Goal: Information Seeking & Learning: Learn about a topic

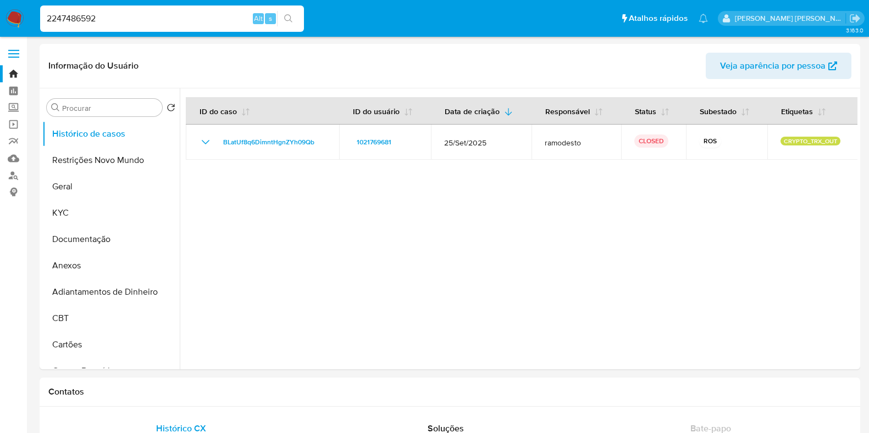
select select "10"
type input "2247486592"
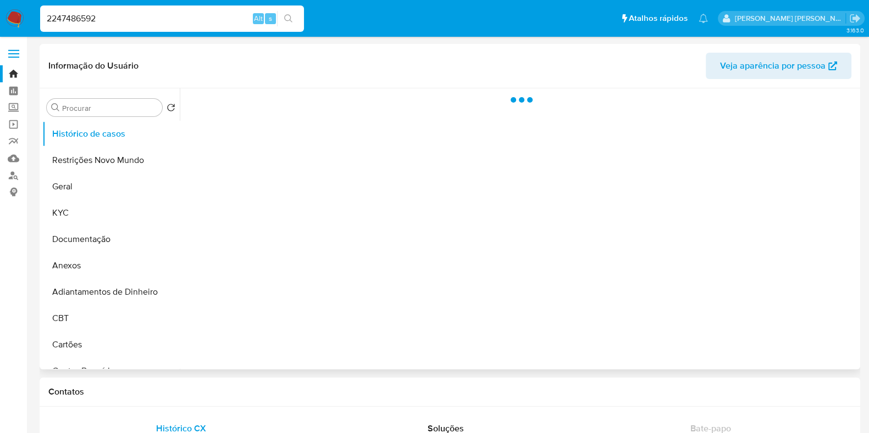
select select "10"
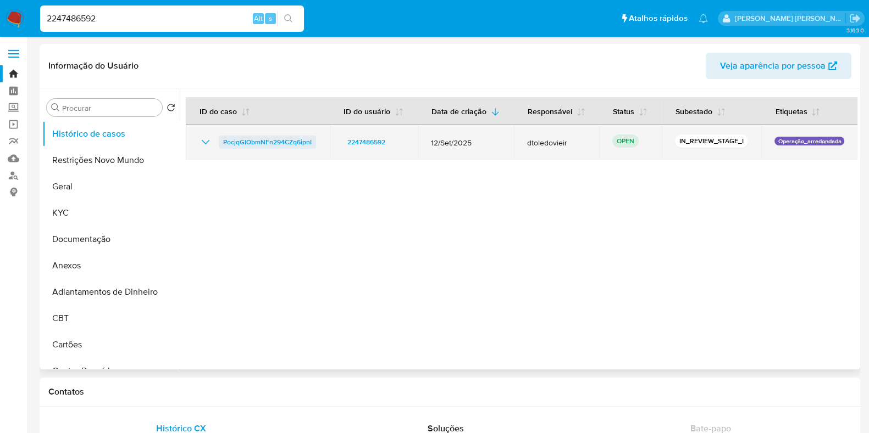
click at [269, 144] on span "PocjqGIObmNFn294CZq6ipnI" at bounding box center [267, 142] width 88 height 13
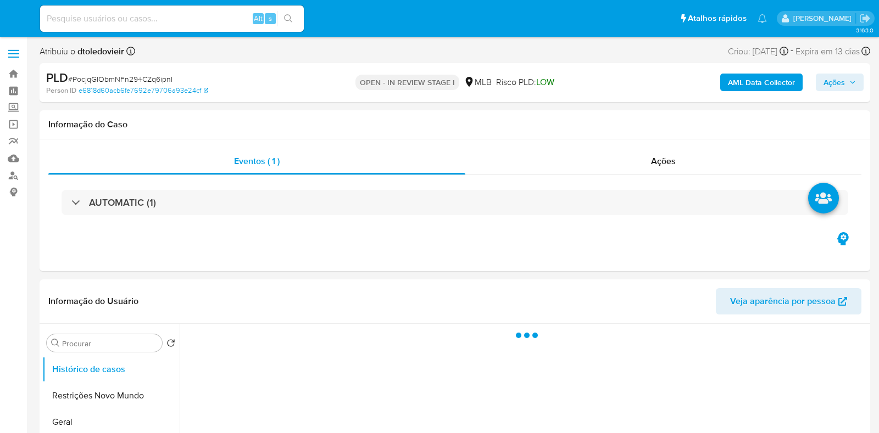
select select "10"
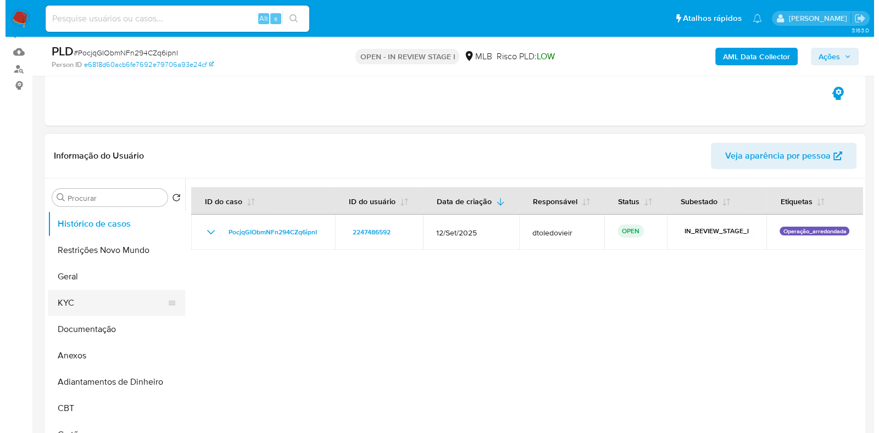
scroll to position [137, 0]
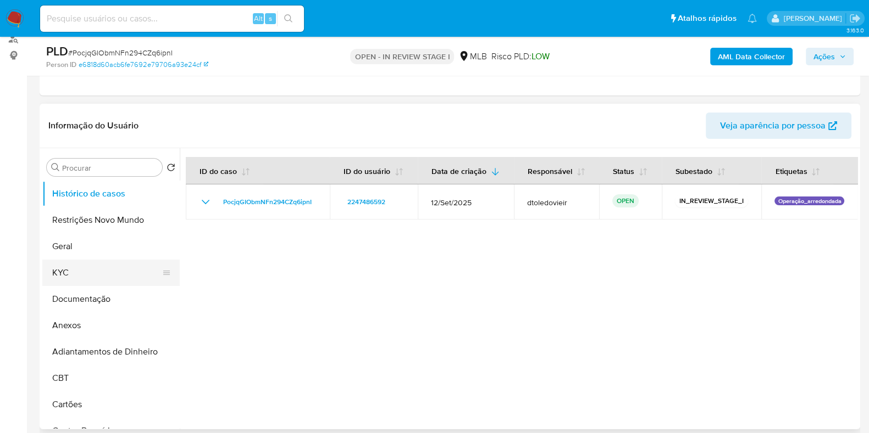
click at [83, 271] on button "KYC" at bounding box center [106, 273] width 129 height 26
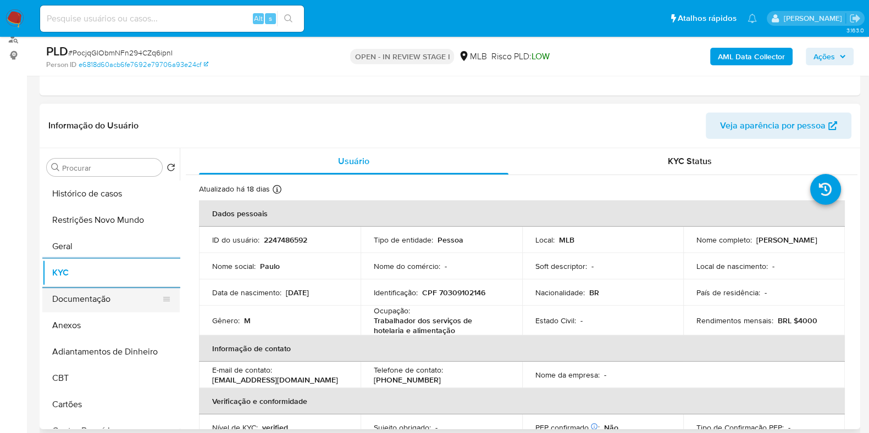
click at [90, 303] on button "Documentação" at bounding box center [106, 299] width 129 height 26
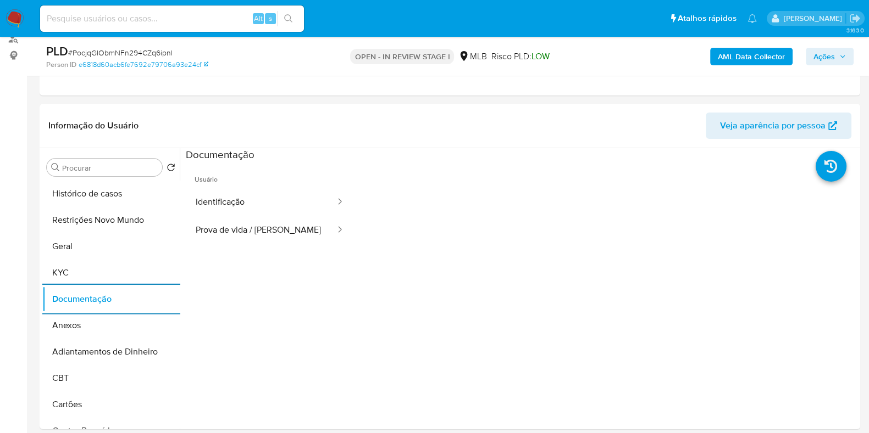
click at [737, 70] on div "PLD # PocjqGIObmNFn294CZq6ipnI Person ID e6818d60acb6fe7692e79706a93e24cf OPEN …" at bounding box center [450, 56] width 820 height 39
click at [741, 59] on b "AML Data Collector" at bounding box center [751, 57] width 67 height 18
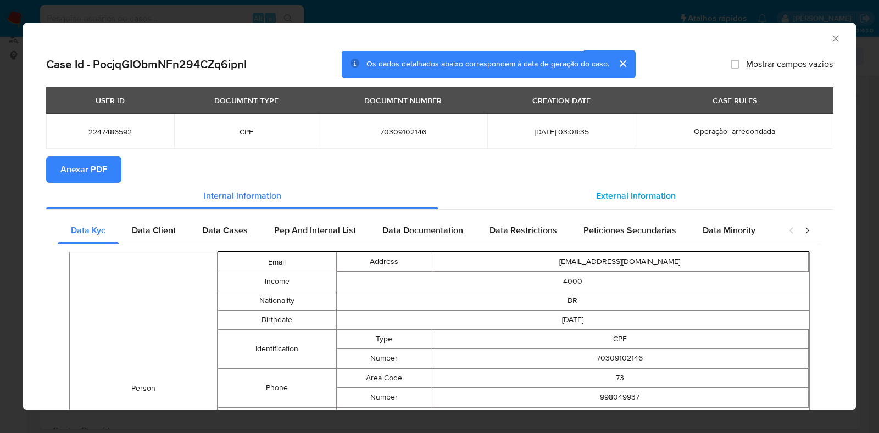
click at [629, 193] on span "External information" at bounding box center [636, 196] width 80 height 13
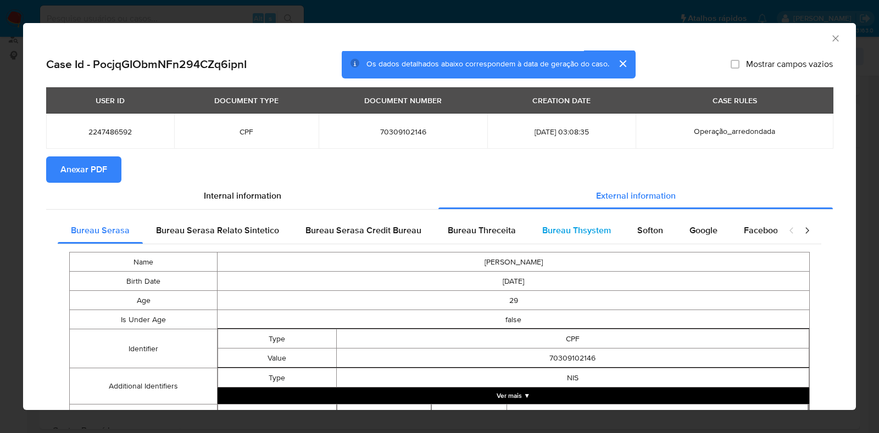
click at [563, 228] on span "Bureau Thsystem" at bounding box center [576, 230] width 69 height 13
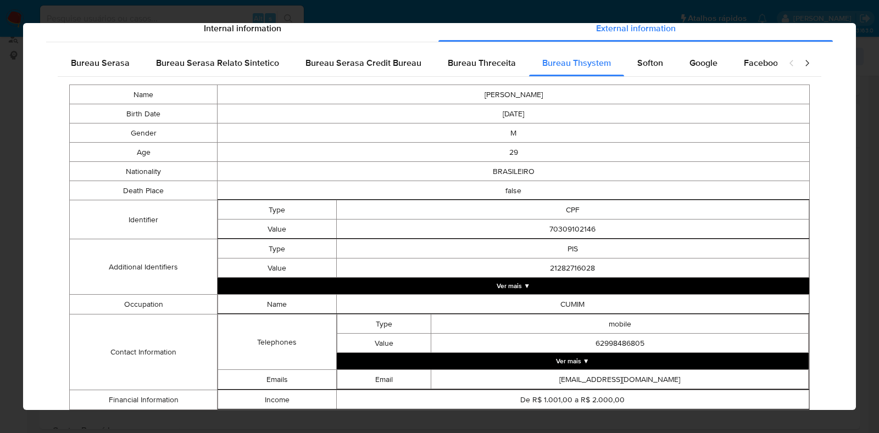
scroll to position [1, 0]
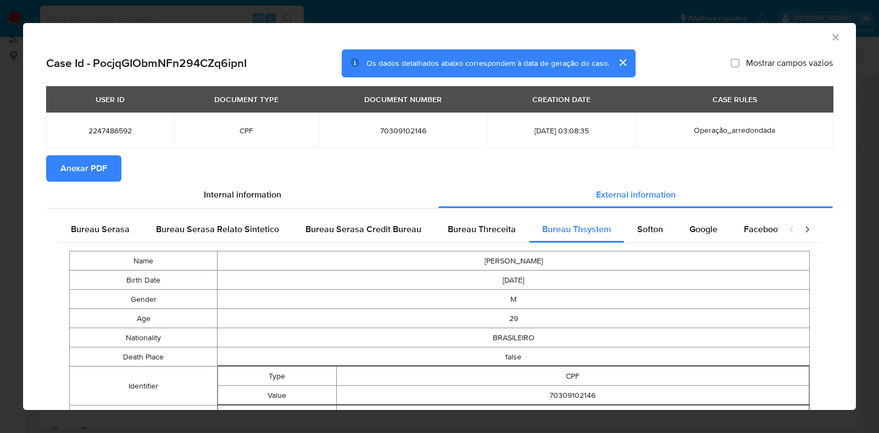
click at [387, 124] on td "70309102146" at bounding box center [403, 130] width 169 height 35
click at [381, 133] on span "70309102146" at bounding box center [403, 131] width 142 height 10
copy span "70309102146"
